Goal: Communication & Community: Answer question/provide support

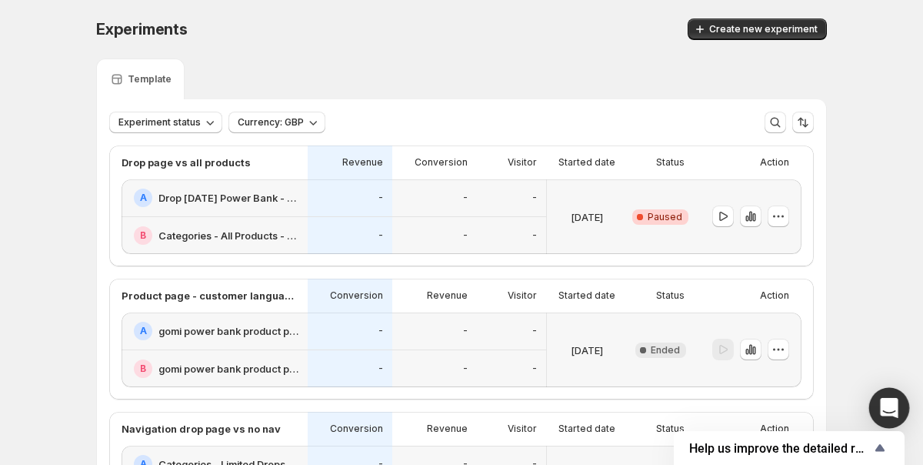
click at [902, 402] on div "Open Intercom Messenger" at bounding box center [890, 408] width 41 height 41
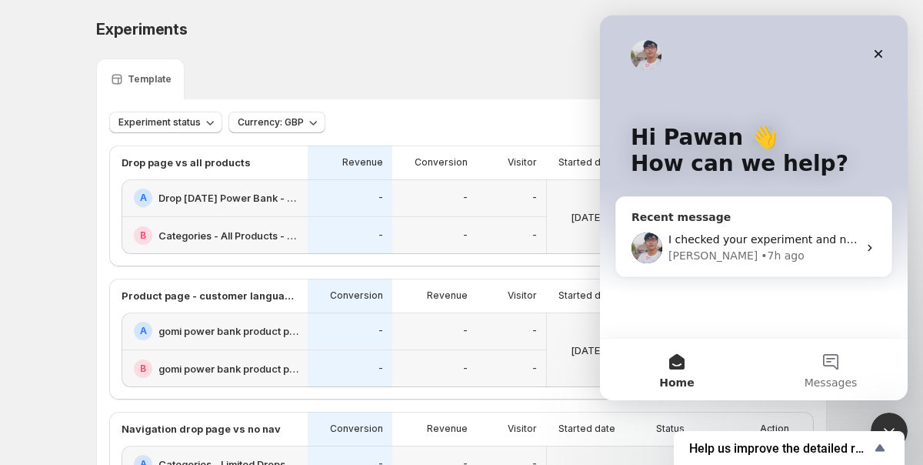
click at [806, 249] on div "[PERSON_NAME] • 7h ago" at bounding box center [763, 256] width 189 height 16
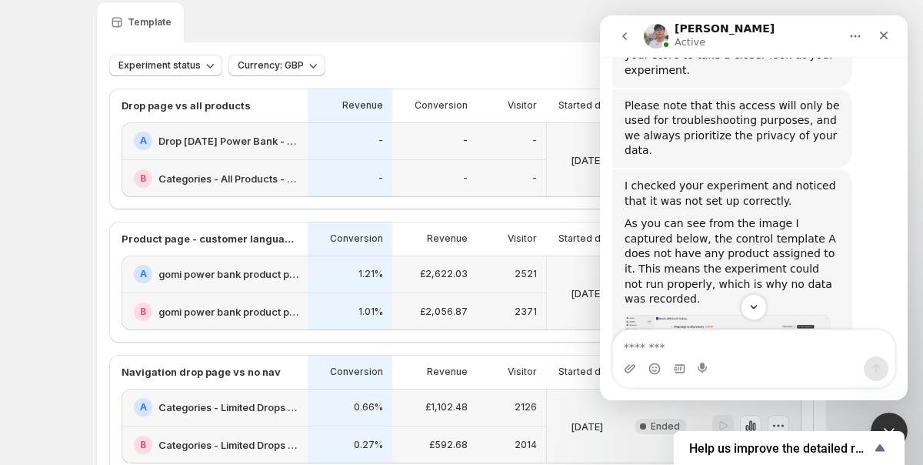
scroll to position [900, 0]
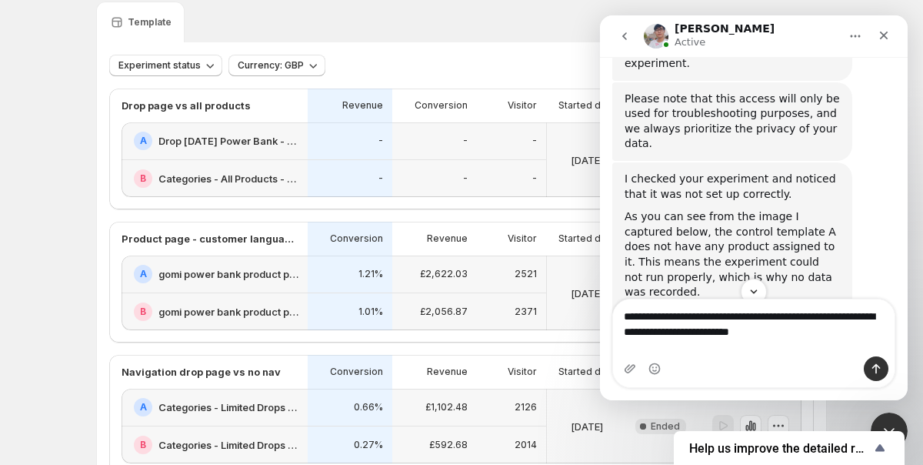
type textarea "**********"
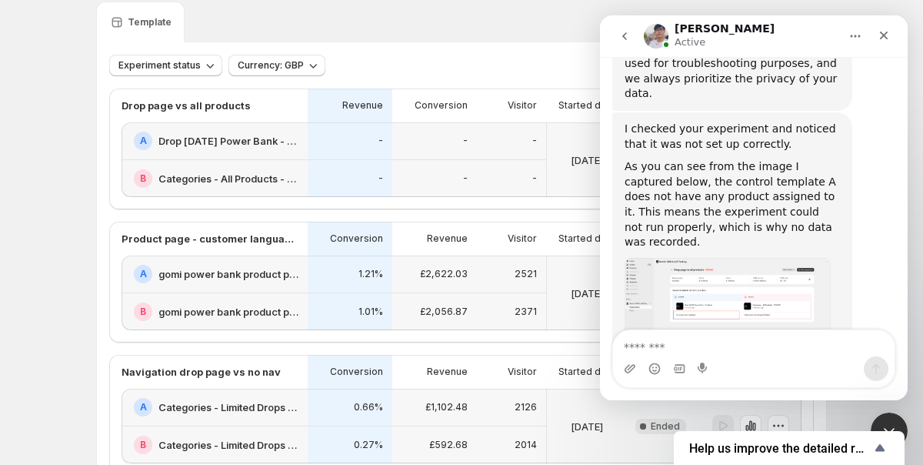
scroll to position [1014, 0]
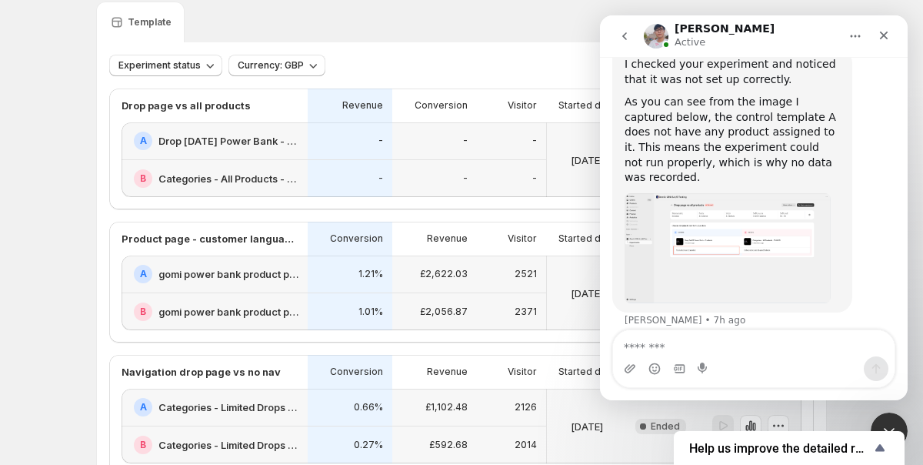
click at [720, 193] on img "Antony says…" at bounding box center [728, 248] width 206 height 110
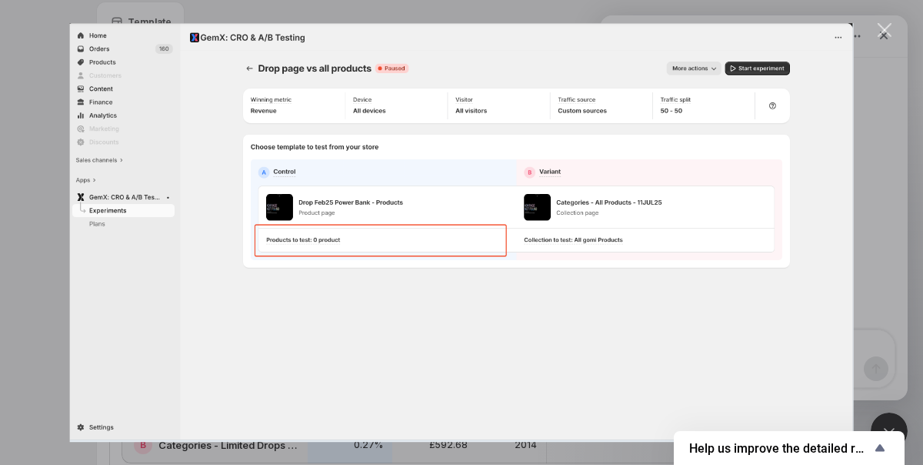
click at [882, 199] on div "Intercom messenger" at bounding box center [461, 232] width 923 height 465
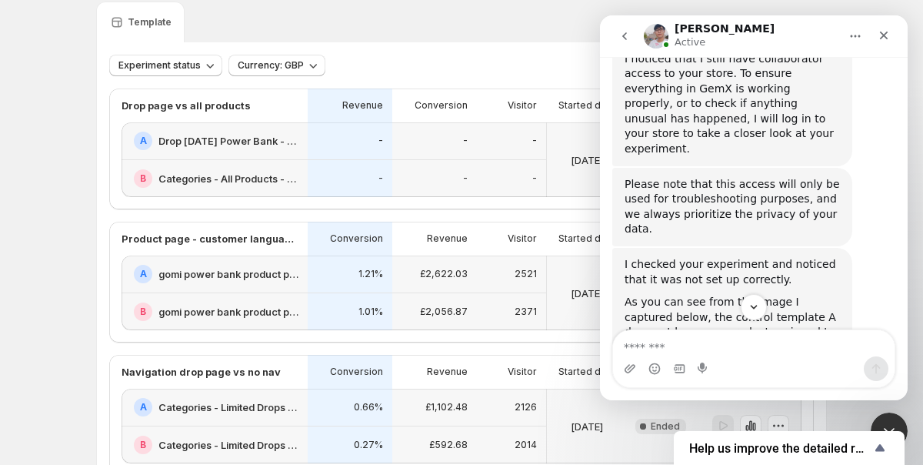
scroll to position [1014, 0]
